Goal: Task Accomplishment & Management: Use online tool/utility

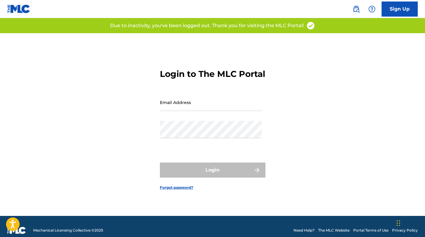
click at [201, 110] on input "Email Address" at bounding box center [211, 102] width 102 height 17
type input "[EMAIL_ADDRESS][DOMAIN_NAME]"
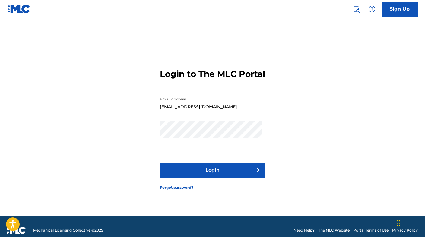
click at [206, 172] on button "Login" at bounding box center [213, 170] width 106 height 15
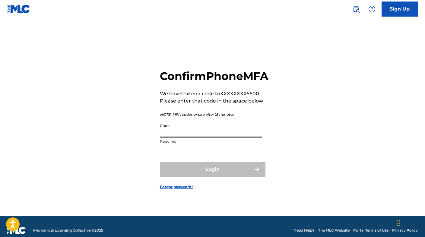
click at [181, 138] on input "Code" at bounding box center [211, 128] width 102 height 17
click at [179, 138] on input "Code" at bounding box center [211, 128] width 102 height 17
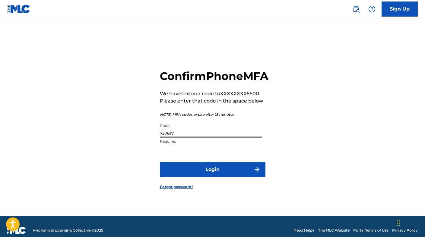
type input "757617"
click at [210, 175] on button "Login" at bounding box center [213, 169] width 106 height 15
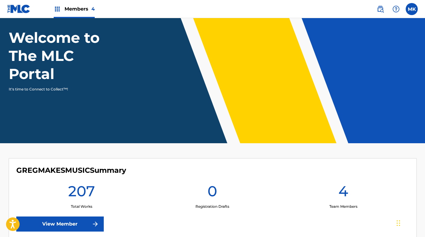
scroll to position [41, 0]
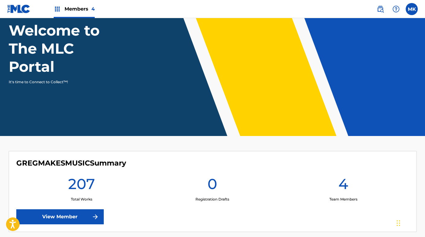
click at [82, 187] on h1 "207" at bounding box center [81, 186] width 27 height 22
click at [78, 214] on link "View Member" at bounding box center [60, 216] width 88 height 15
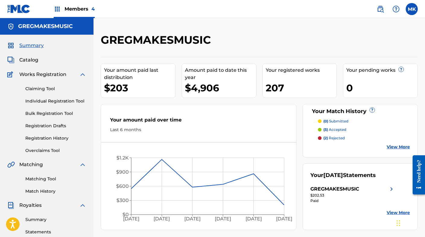
click at [33, 62] on span "Catalog" at bounding box center [28, 59] width 19 height 7
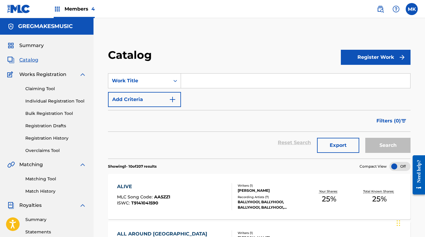
click at [192, 82] on input "Search Form" at bounding box center [295, 81] width 229 height 14
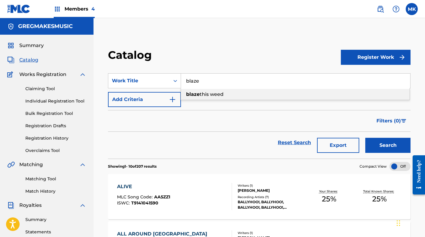
click at [209, 96] on span "this weed" at bounding box center [212, 94] width 24 height 6
type input "blaze this weed"
click at [376, 145] on button "Search" at bounding box center [387, 145] width 45 height 15
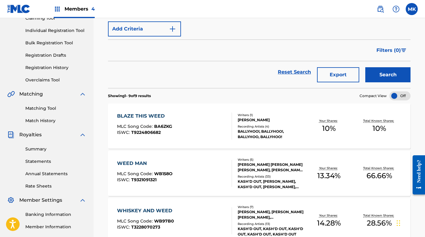
scroll to position [76, 0]
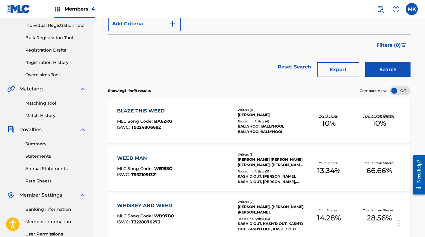
click at [288, 117] on div "Writers ( 1 ) [PERSON_NAME] Recording Artists ( 4 ) [PERSON_NAME]!, [PERSON_NAM…" at bounding box center [268, 121] width 72 height 27
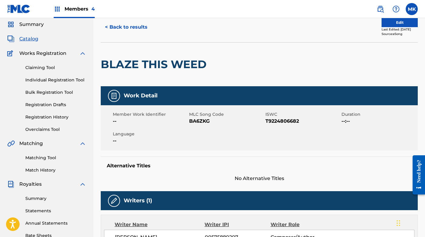
scroll to position [20, 0]
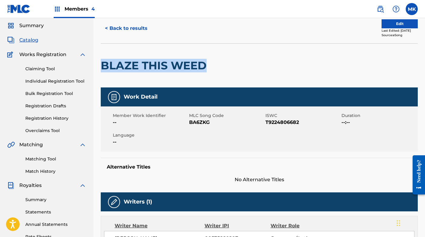
drag, startPoint x: 206, startPoint y: 63, endPoint x: 104, endPoint y: 69, distance: 102.5
click at [104, 69] on h2 "BLAZE THIS WEED" at bounding box center [155, 66] width 109 height 14
copy h2 "BLAZE THIS WEED"
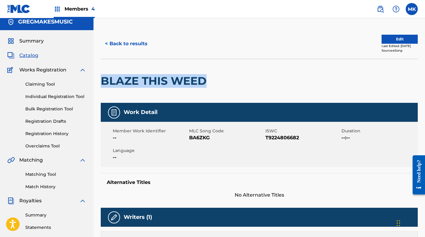
scroll to position [0, 0]
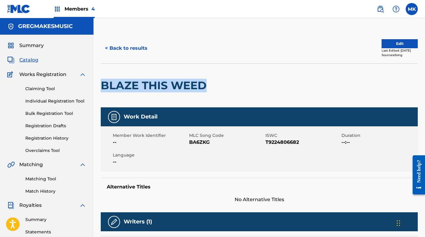
click at [48, 149] on link "Overclaims Tool" at bounding box center [55, 151] width 61 height 6
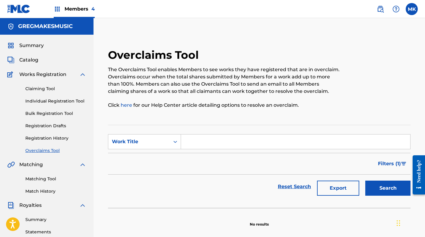
click at [51, 140] on link "Registration History" at bounding box center [55, 138] width 61 height 6
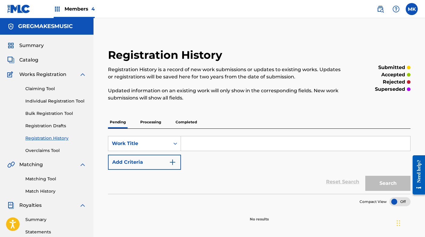
click at [41, 89] on link "Claiming Tool" at bounding box center [55, 89] width 61 height 6
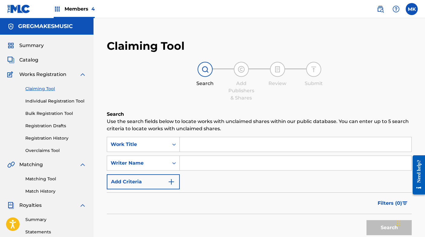
click at [189, 144] on input "Search Form" at bounding box center [296, 144] width 232 height 14
paste input "BLAZE THIS WEED"
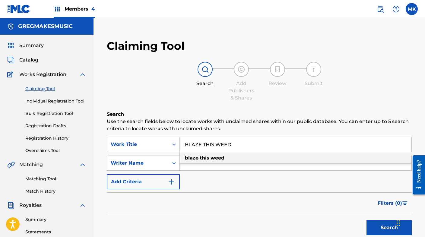
click at [219, 159] on strong "weed" at bounding box center [218, 158] width 14 height 6
type input "blaze this weed"
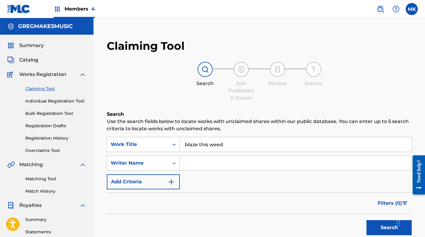
click at [384, 228] on button "Search" at bounding box center [389, 227] width 45 height 15
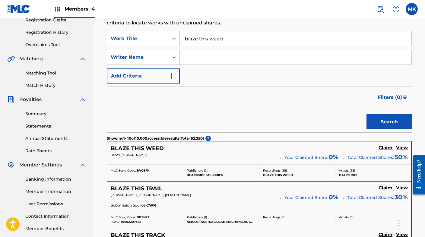
scroll to position [107, 0]
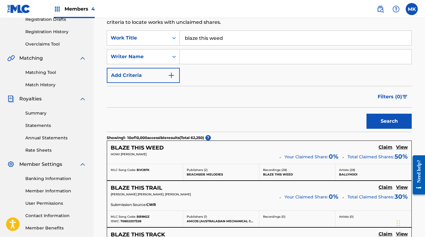
click at [400, 147] on h5 "View" at bounding box center [402, 148] width 12 height 6
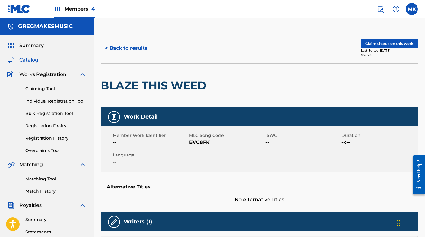
click at [395, 42] on button "Claim shares on this work" at bounding box center [389, 43] width 57 height 9
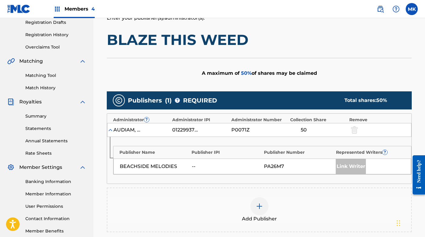
scroll to position [103, 0]
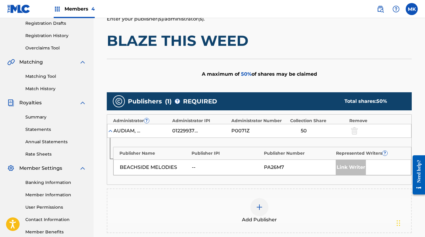
click at [259, 209] on img at bounding box center [259, 207] width 7 height 7
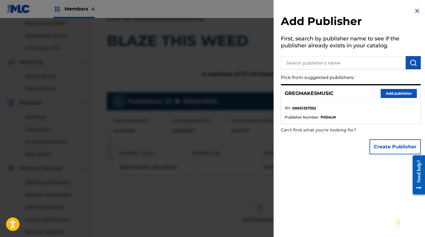
click at [391, 94] on button "Add publisher" at bounding box center [399, 93] width 36 height 9
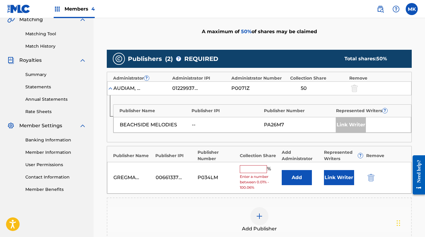
scroll to position [158, 0]
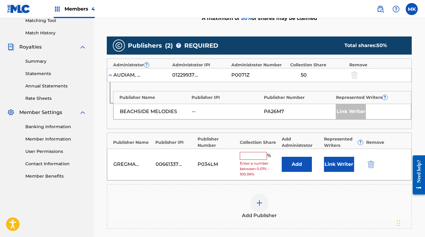
click at [253, 156] on input "text" at bounding box center [253, 156] width 27 height 8
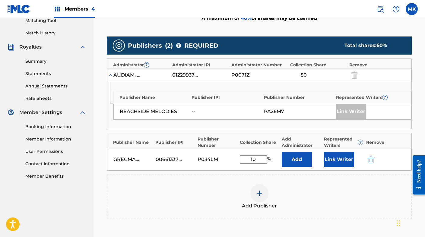
type input "10"
click at [295, 179] on div "Add Publisher" at bounding box center [259, 197] width 305 height 45
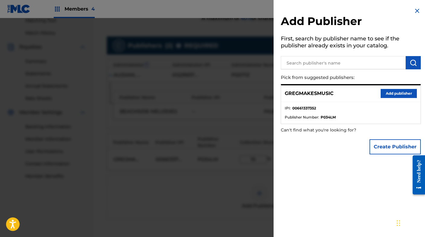
click at [414, 10] on img at bounding box center [417, 10] width 7 height 7
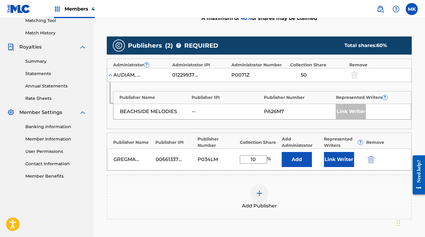
click at [331, 158] on button "Link Writer" at bounding box center [339, 159] width 30 height 15
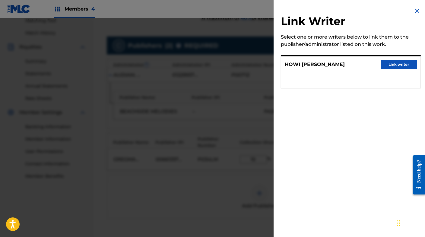
click at [415, 9] on img at bounding box center [417, 10] width 7 height 7
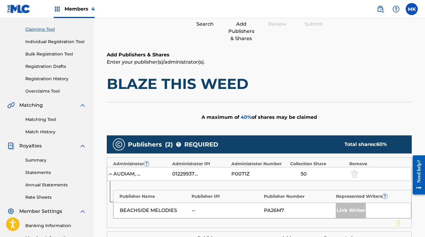
scroll to position [6, 0]
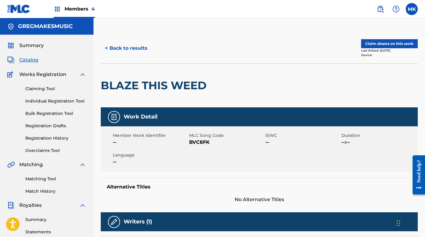
click at [386, 45] on button "Claim shares on this work" at bounding box center [389, 43] width 57 height 9
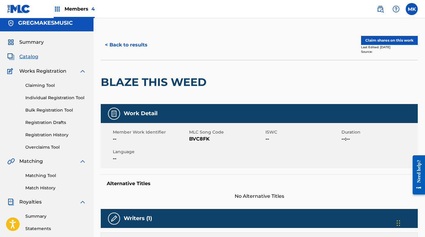
scroll to position [2, 0]
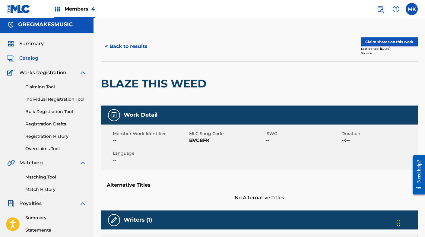
click at [387, 41] on button "Claim shares on this work" at bounding box center [389, 41] width 57 height 9
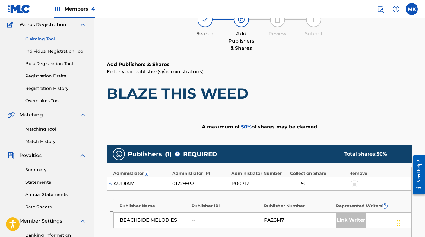
scroll to position [49, 0]
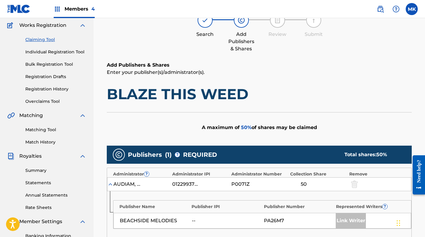
click at [247, 96] on h1 "BLAZE THIS WEED" at bounding box center [259, 94] width 305 height 18
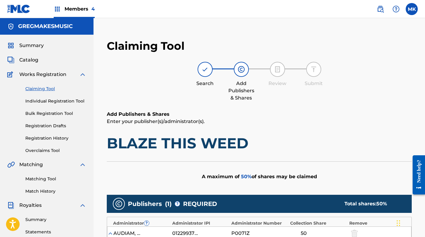
scroll to position [20, 0]
